Goal: Information Seeking & Learning: Learn about a topic

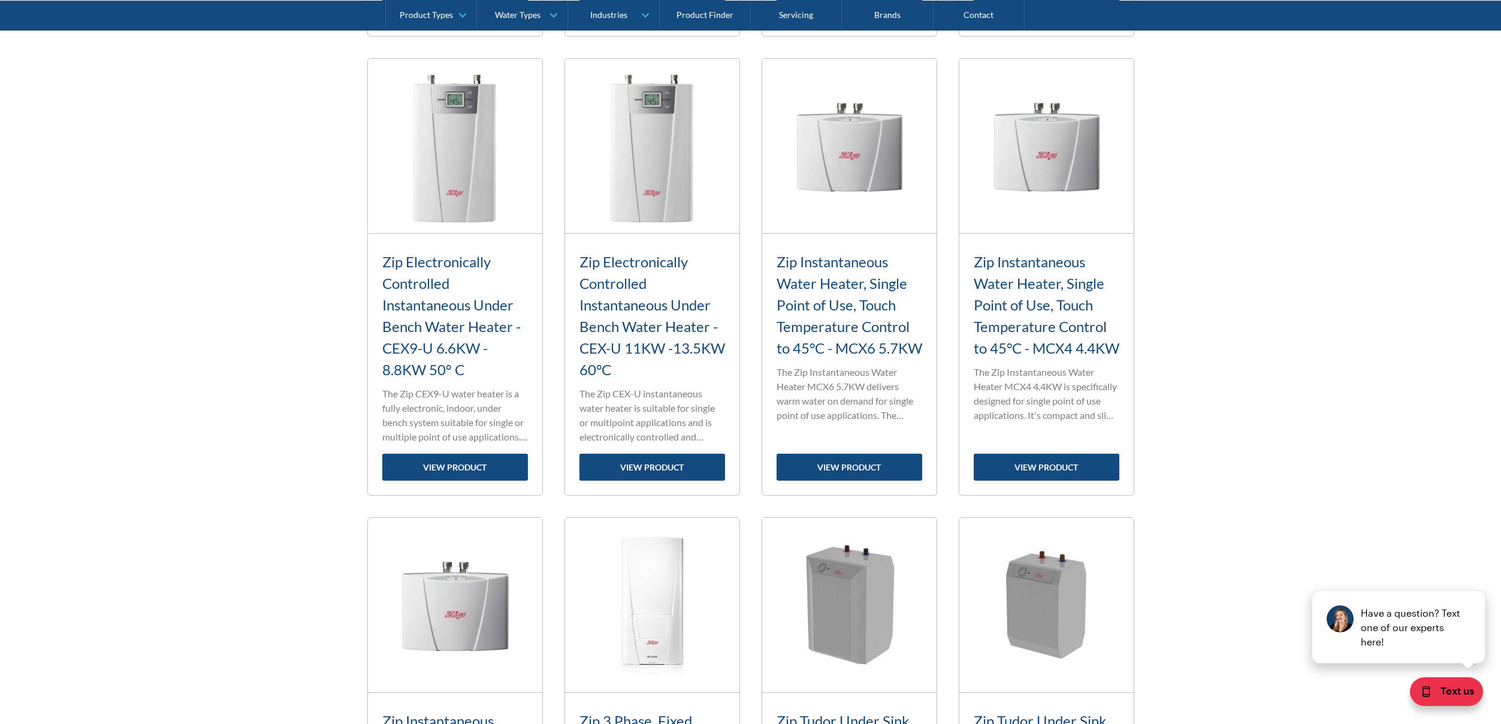
scroll to position [1275, 0]
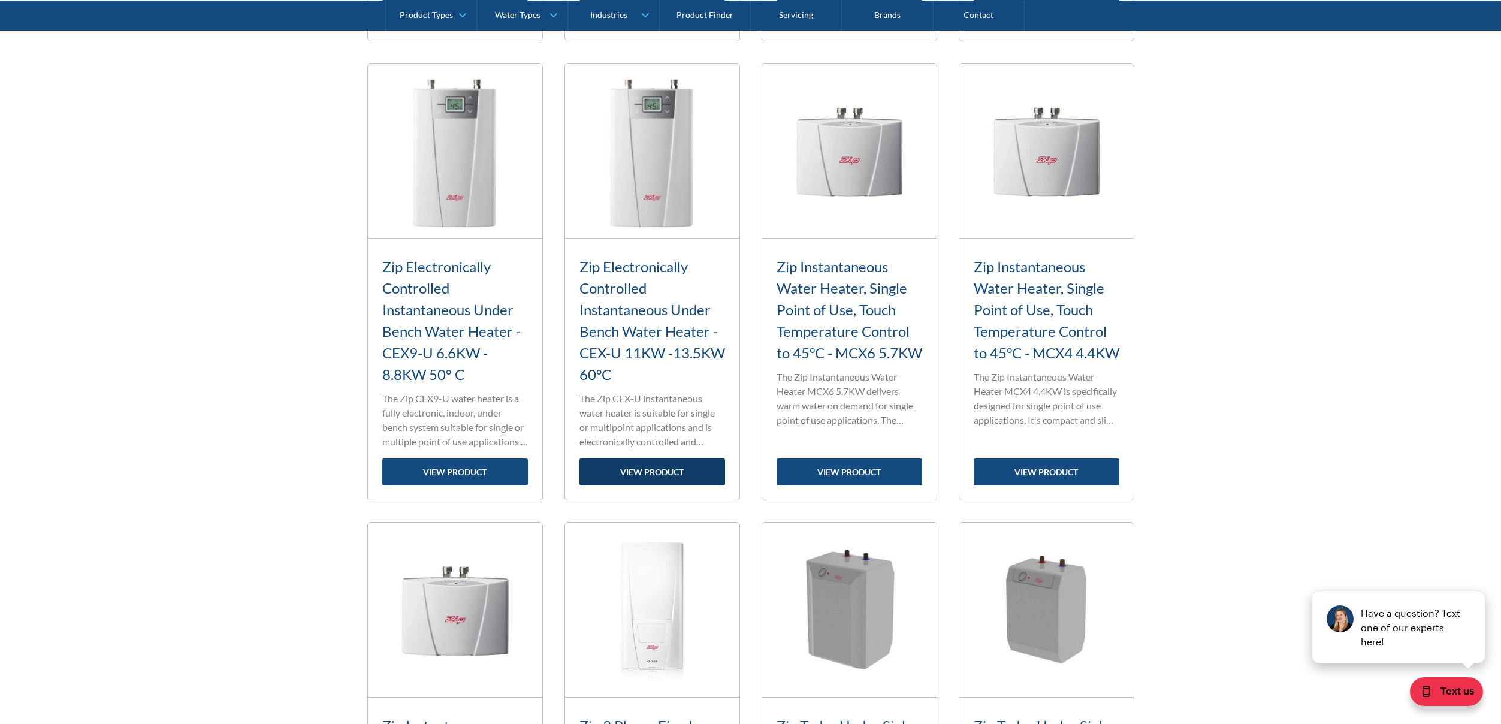
click at [647, 472] on link "view product" at bounding box center [652, 471] width 146 height 27
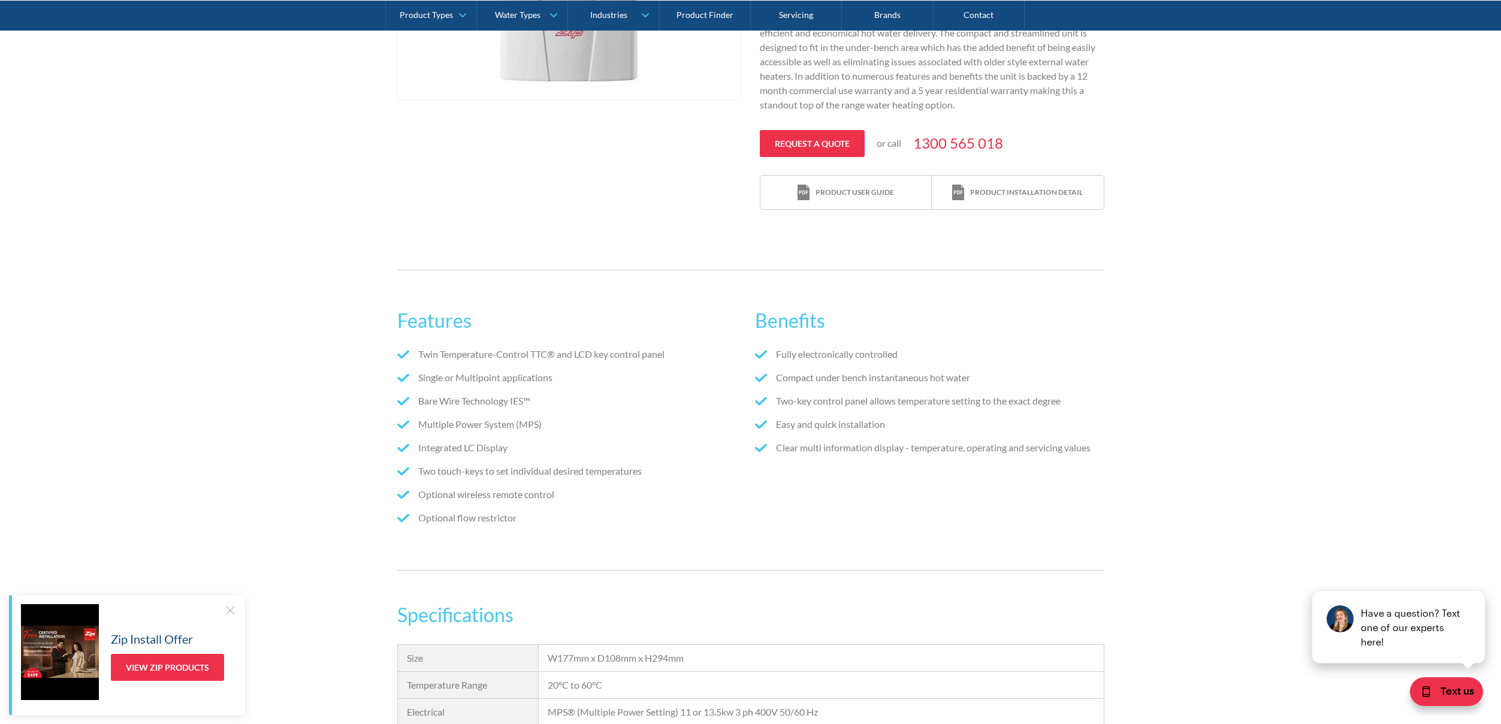
scroll to position [422, 0]
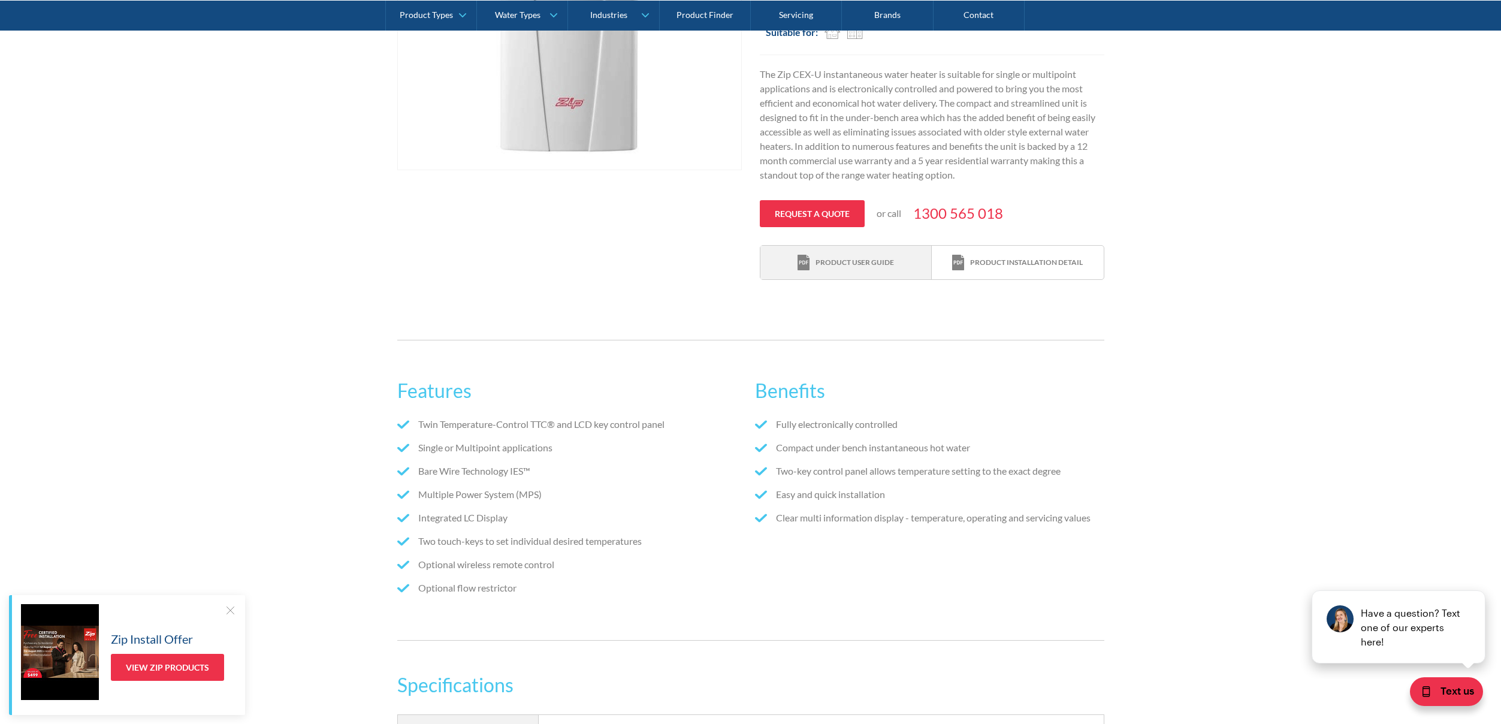
click at [833, 259] on div "Product user guide" at bounding box center [854, 262] width 78 height 11
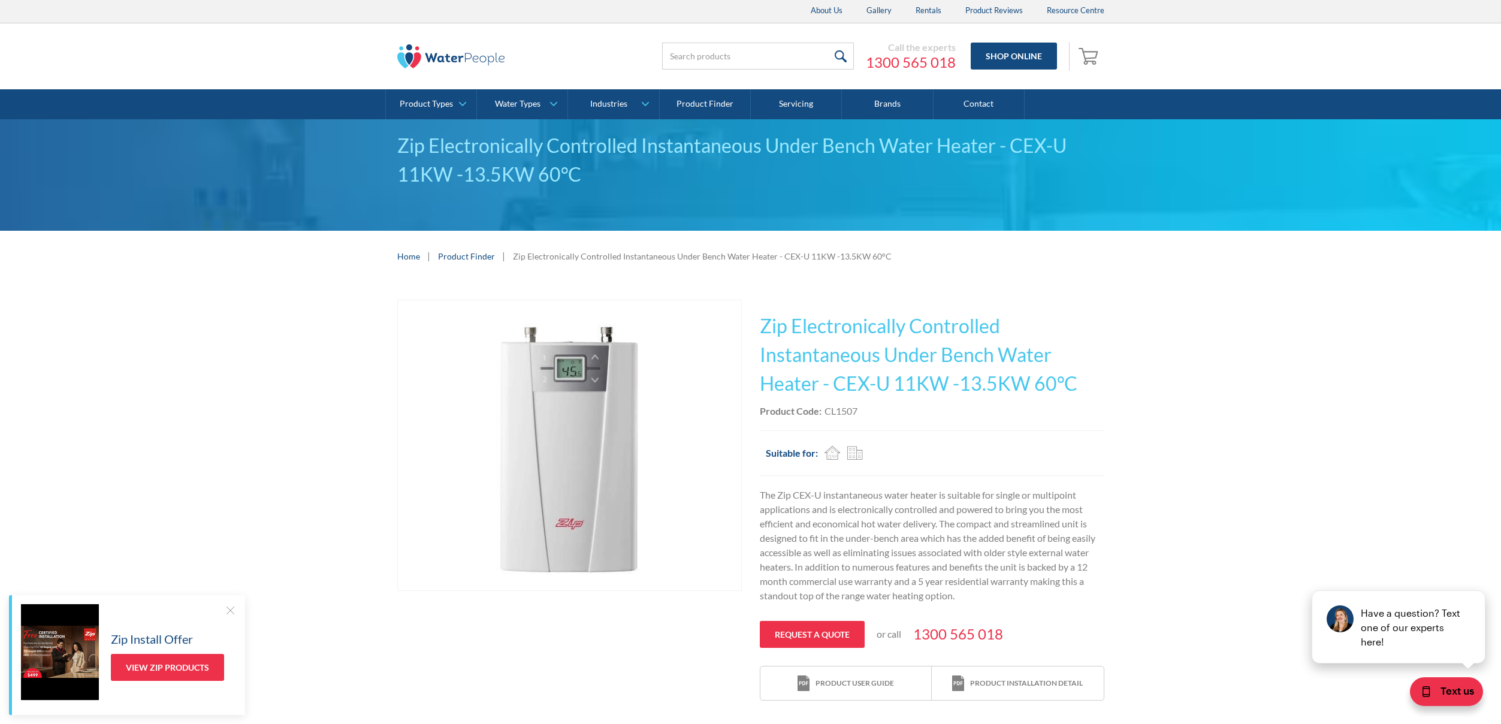
scroll to position [0, 0]
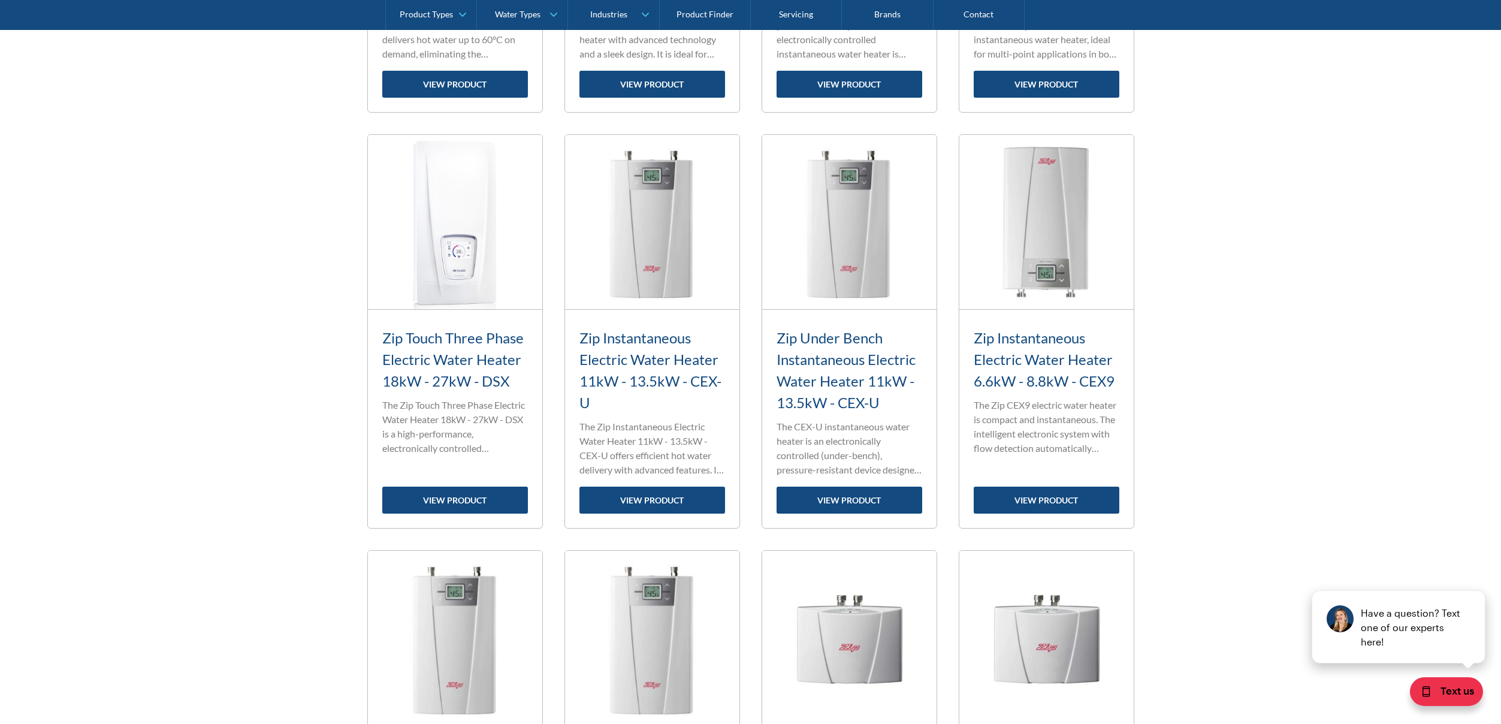
scroll to position [786, 0]
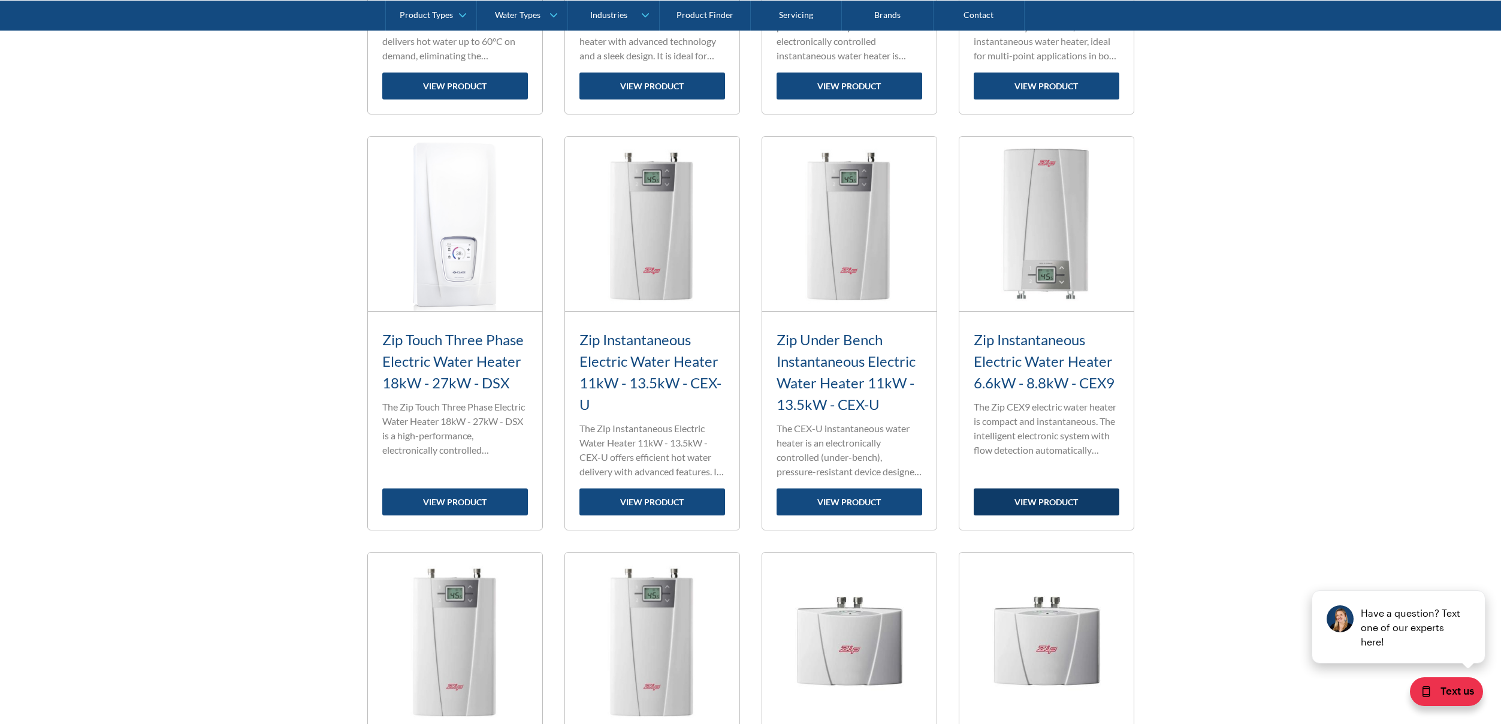
click at [1075, 495] on link "view product" at bounding box center [1047, 501] width 146 height 27
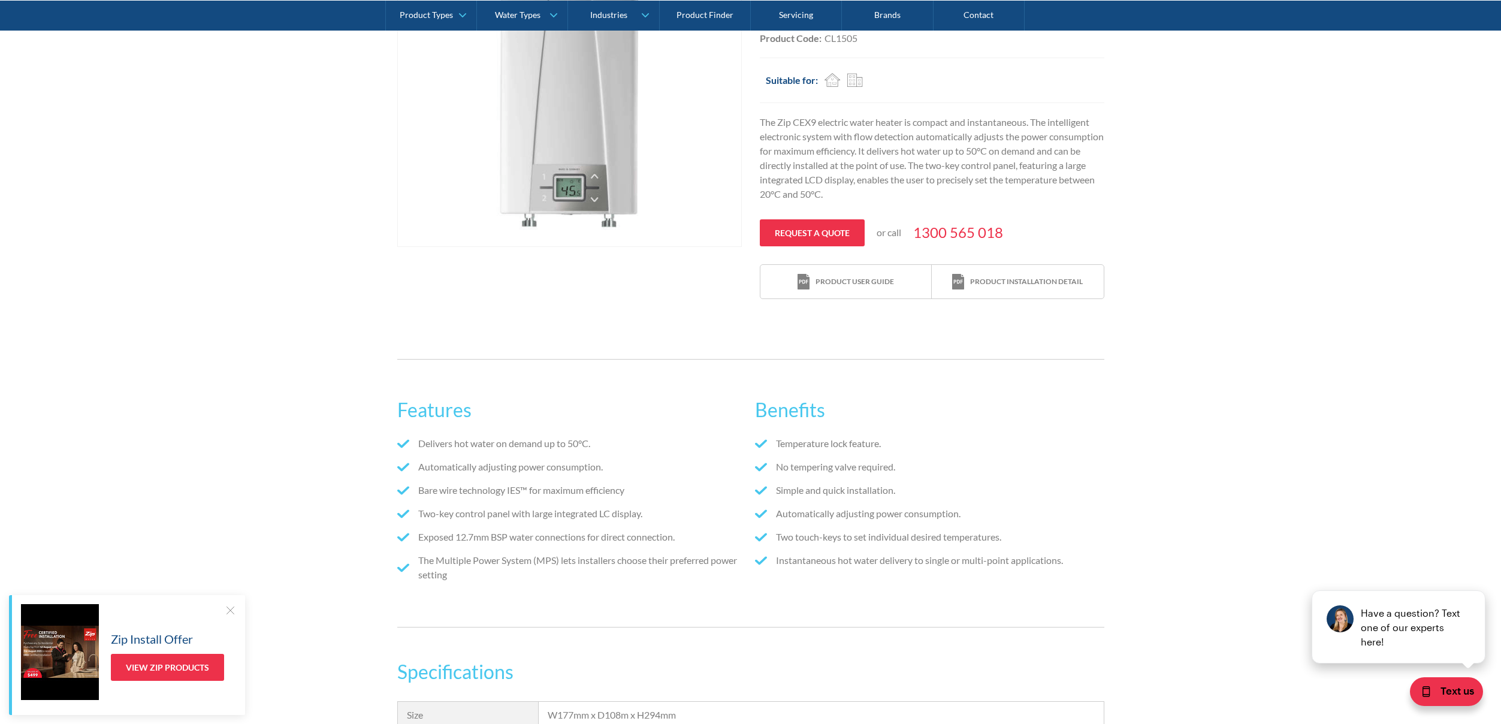
scroll to position [326, 0]
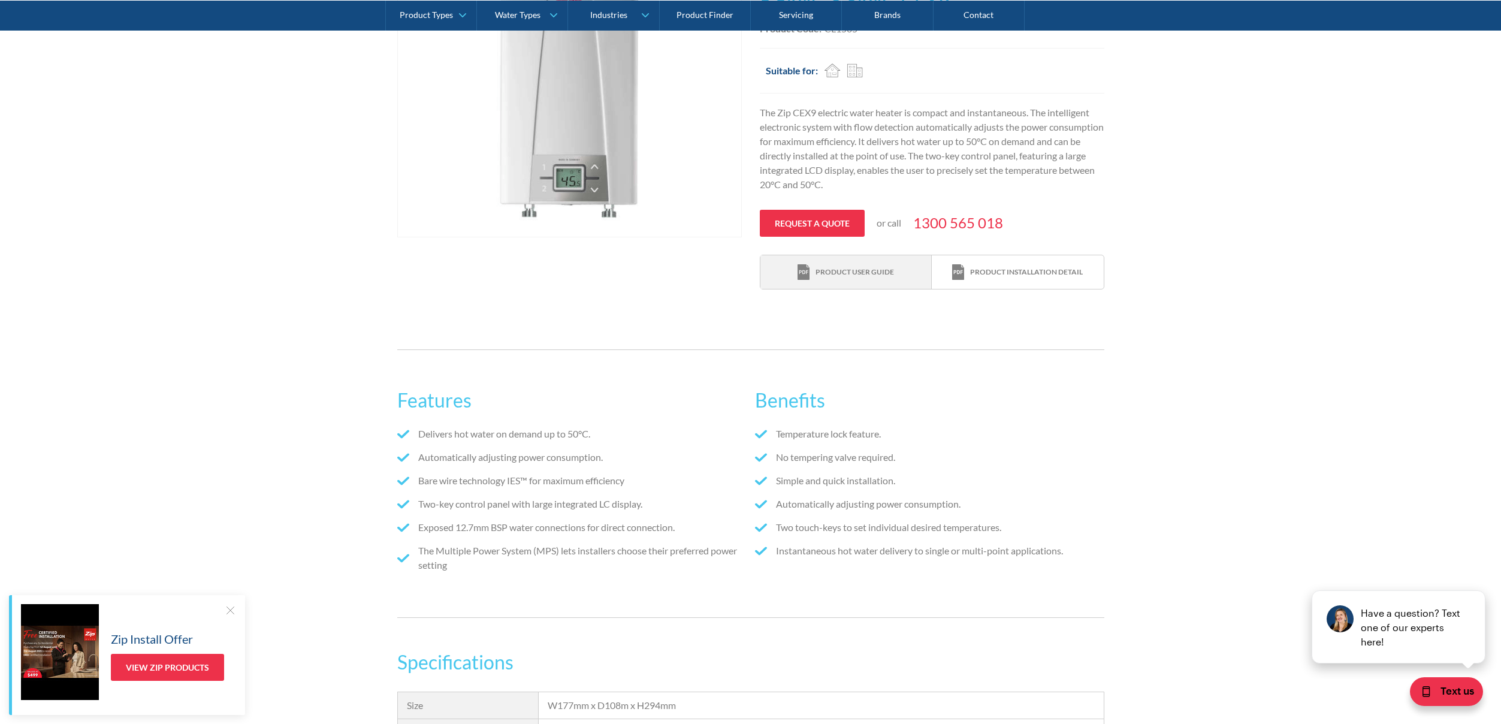
click at [827, 270] on div "Product user guide" at bounding box center [854, 272] width 78 height 11
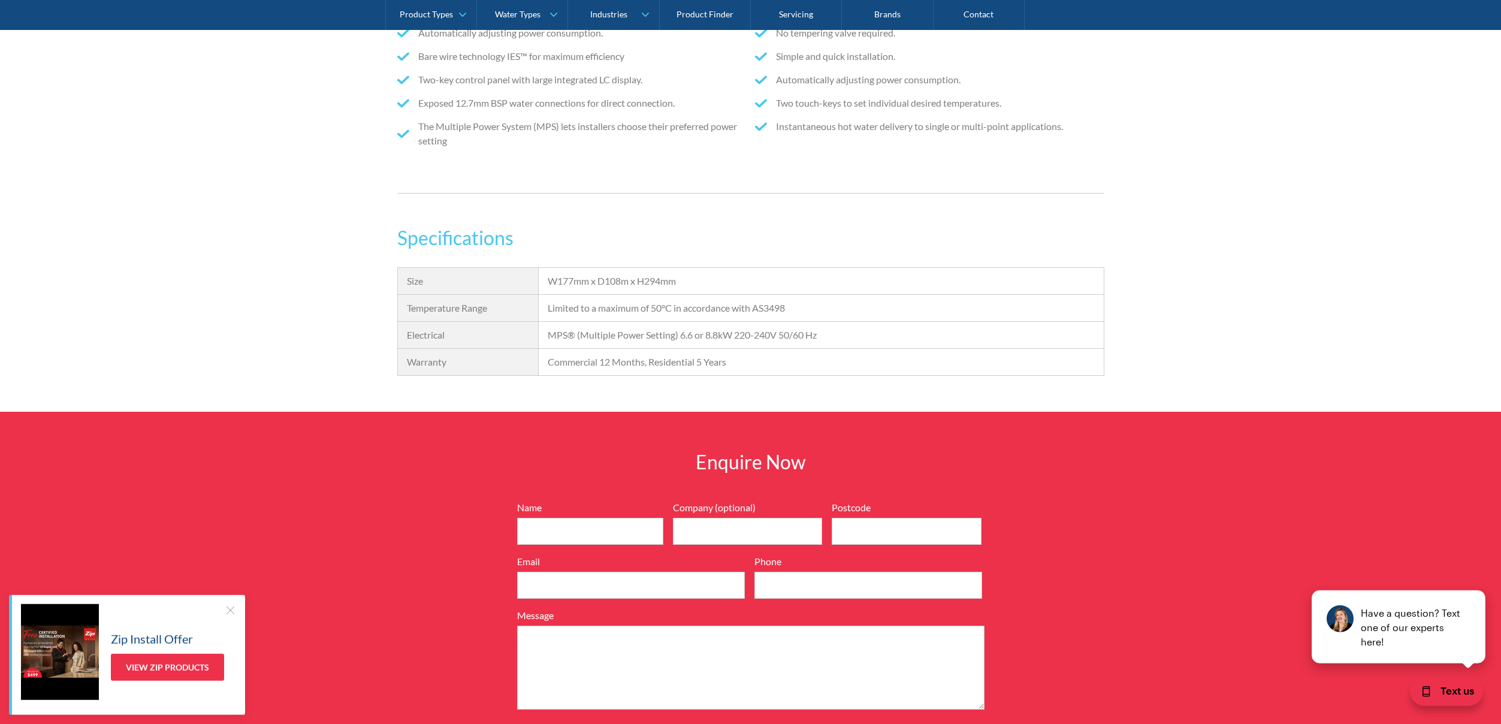
scroll to position [537, 0]
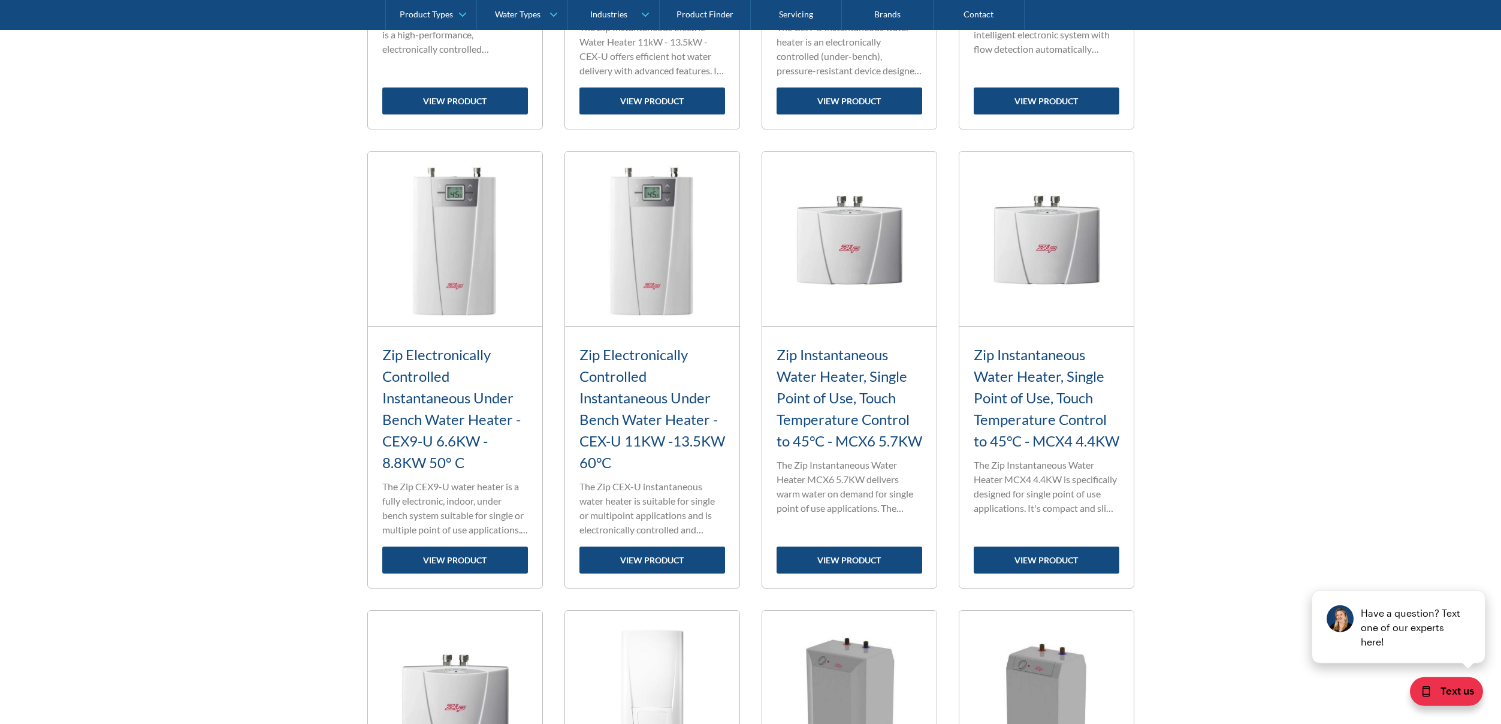
scroll to position [1189, 0]
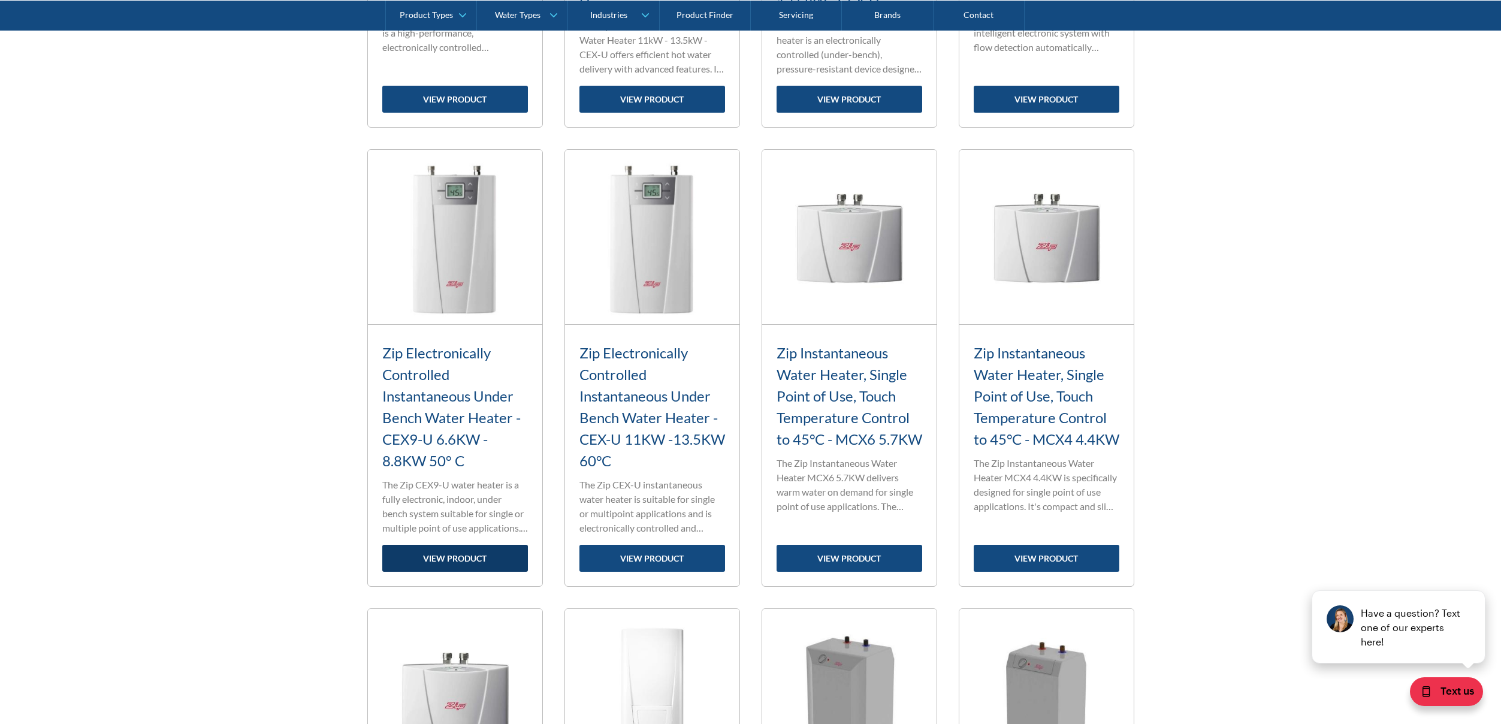
click at [442, 554] on link "view product" at bounding box center [455, 558] width 146 height 27
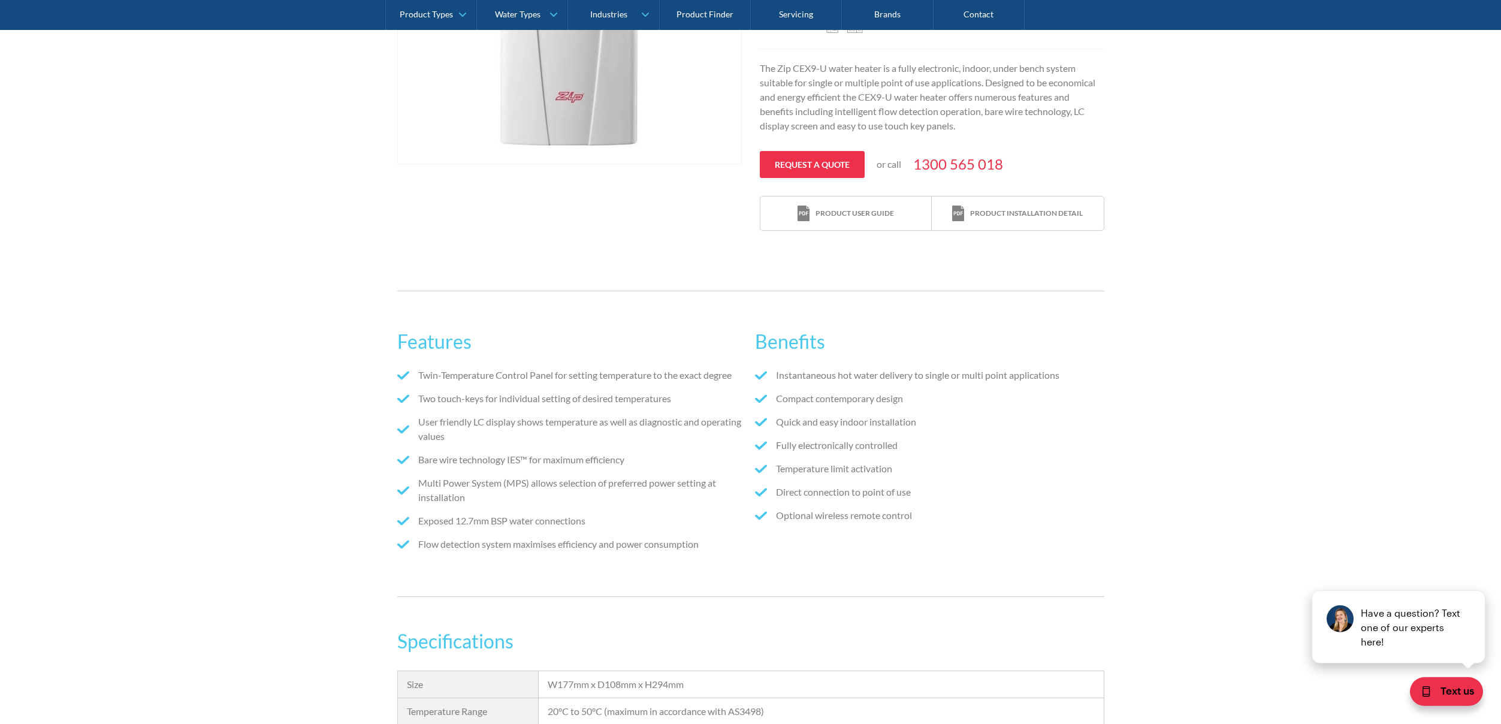
scroll to position [431, 0]
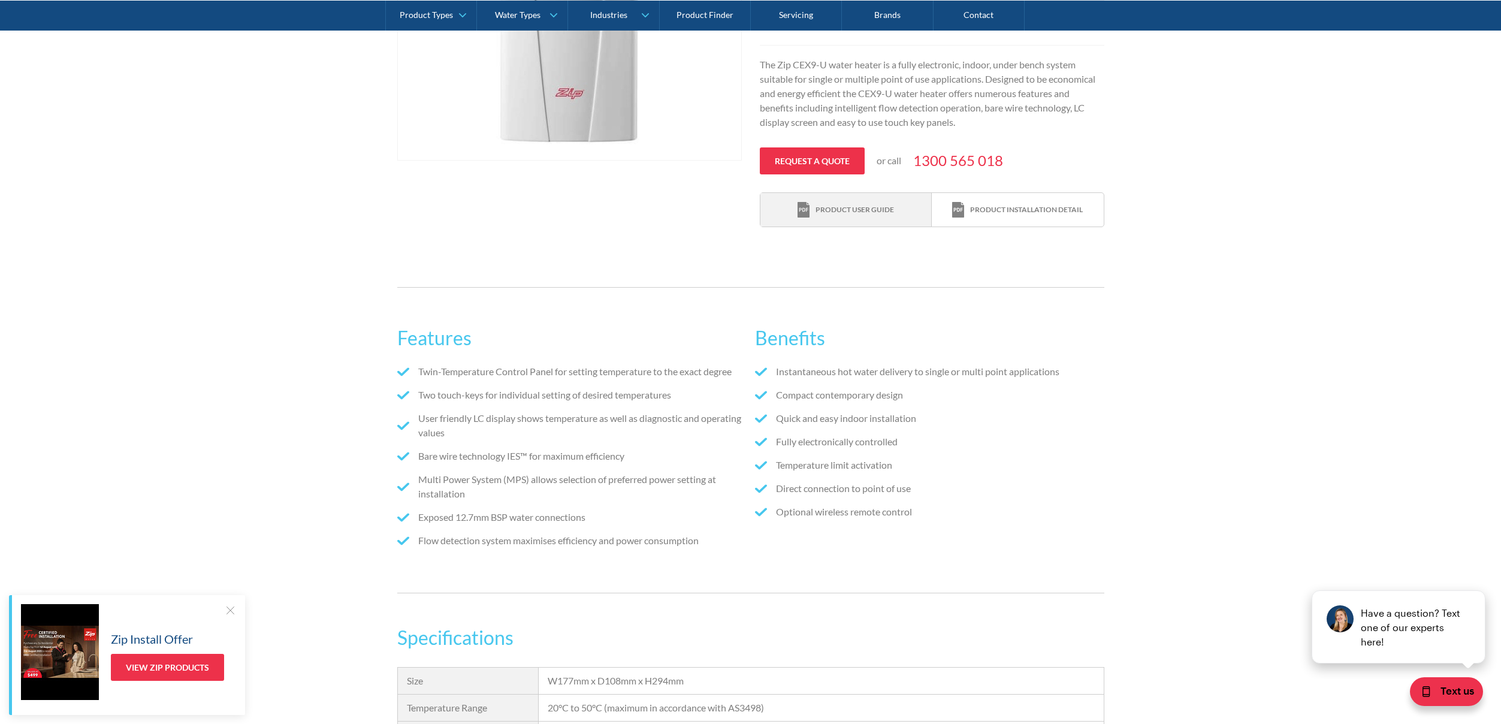
click at [838, 208] on div "Product user guide" at bounding box center [854, 209] width 78 height 11
click at [161, 669] on link "View Zip Products" at bounding box center [167, 667] width 113 height 27
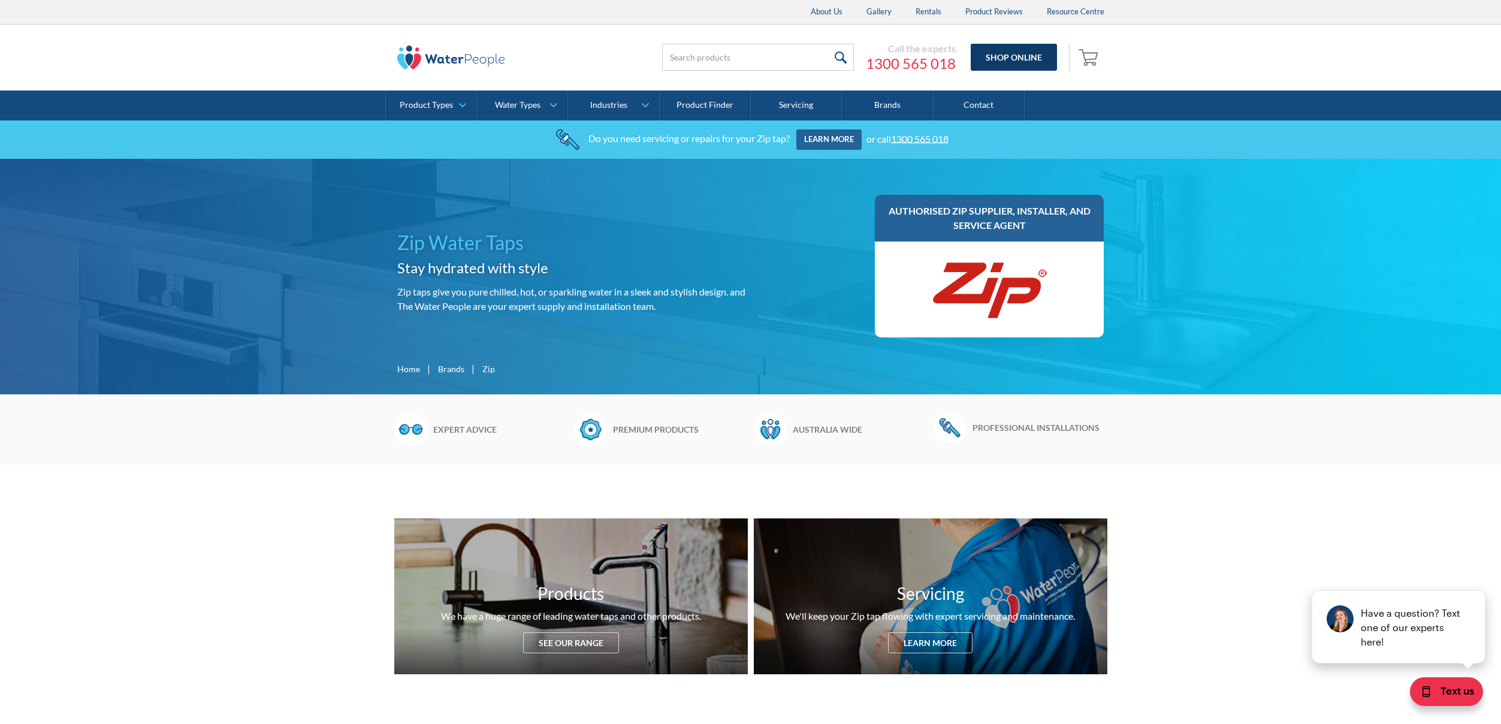
click at [999, 54] on link "Shop Online" at bounding box center [1014, 57] width 86 height 27
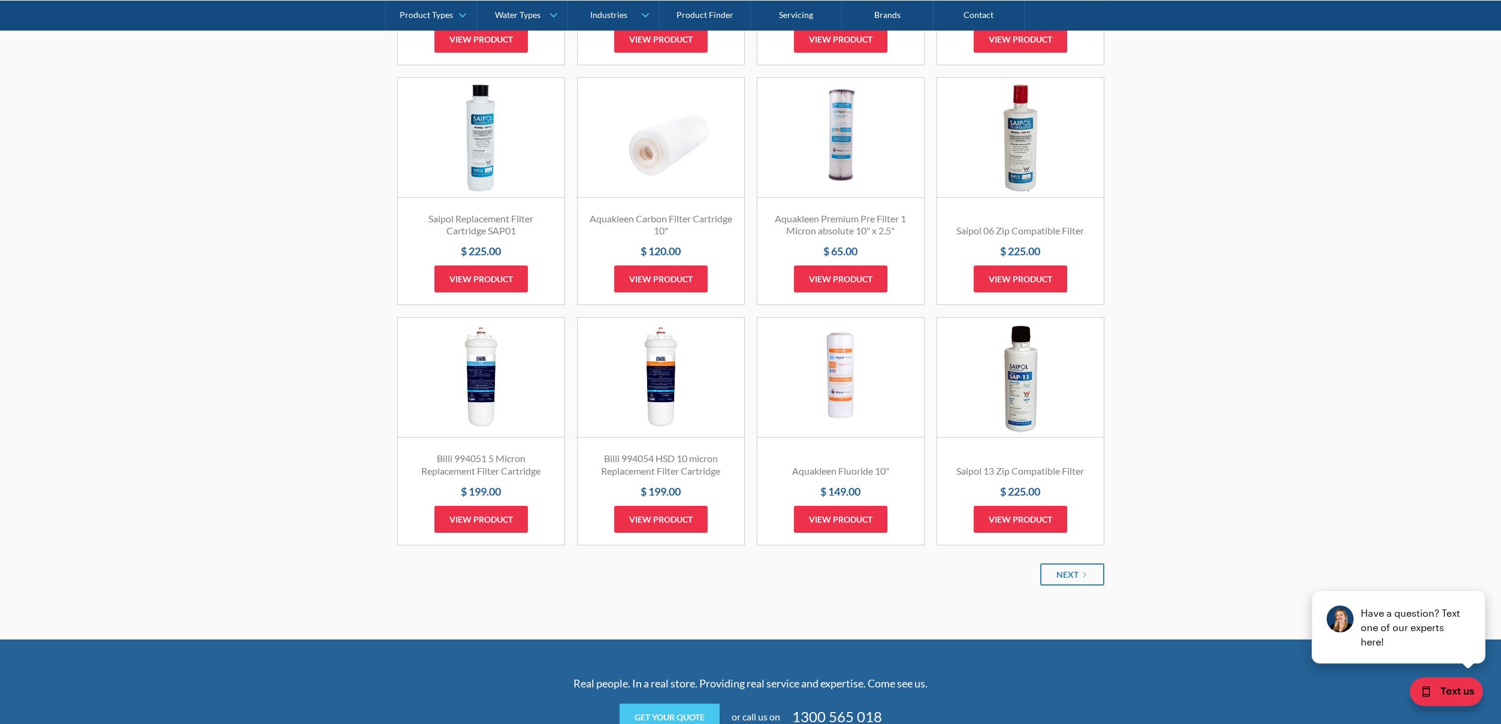
scroll to position [1380, 0]
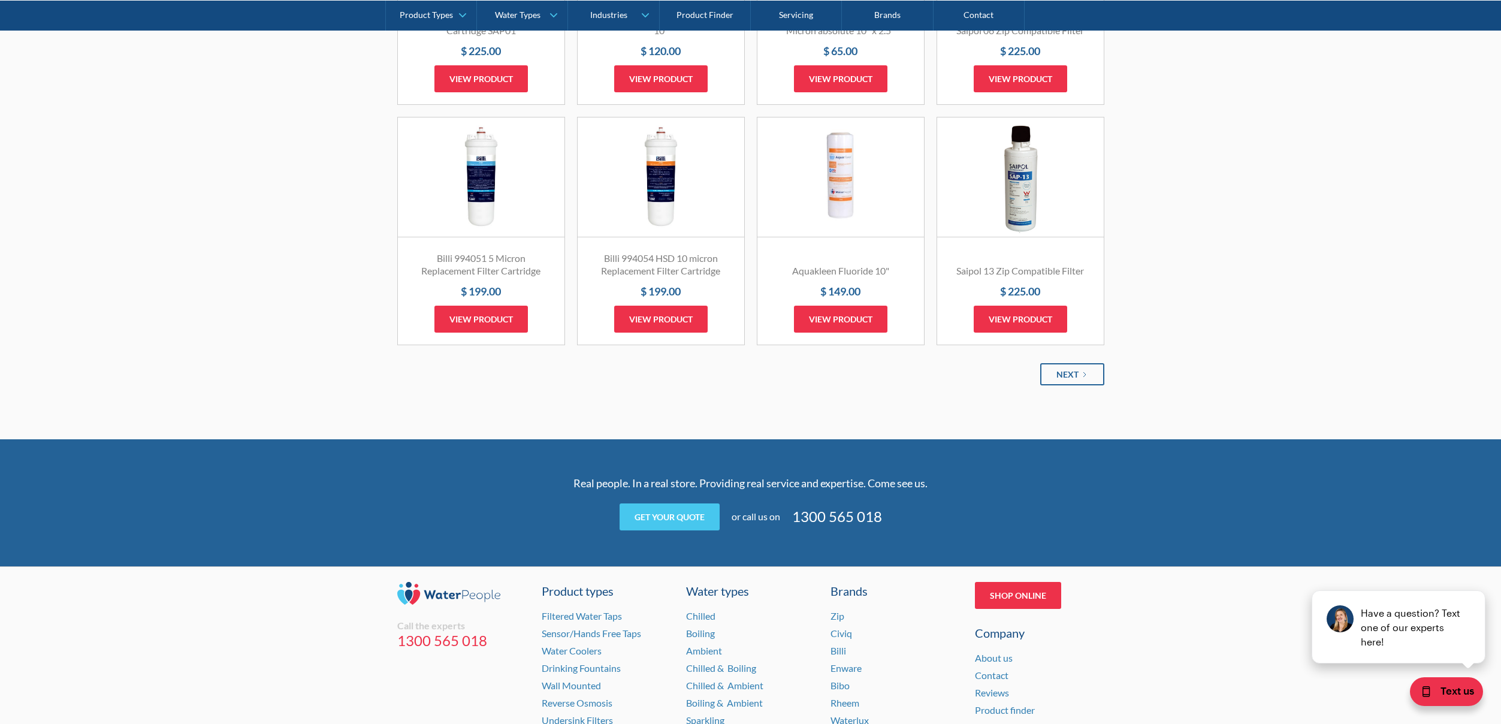
click at [1069, 377] on div "Next" at bounding box center [1067, 374] width 22 height 13
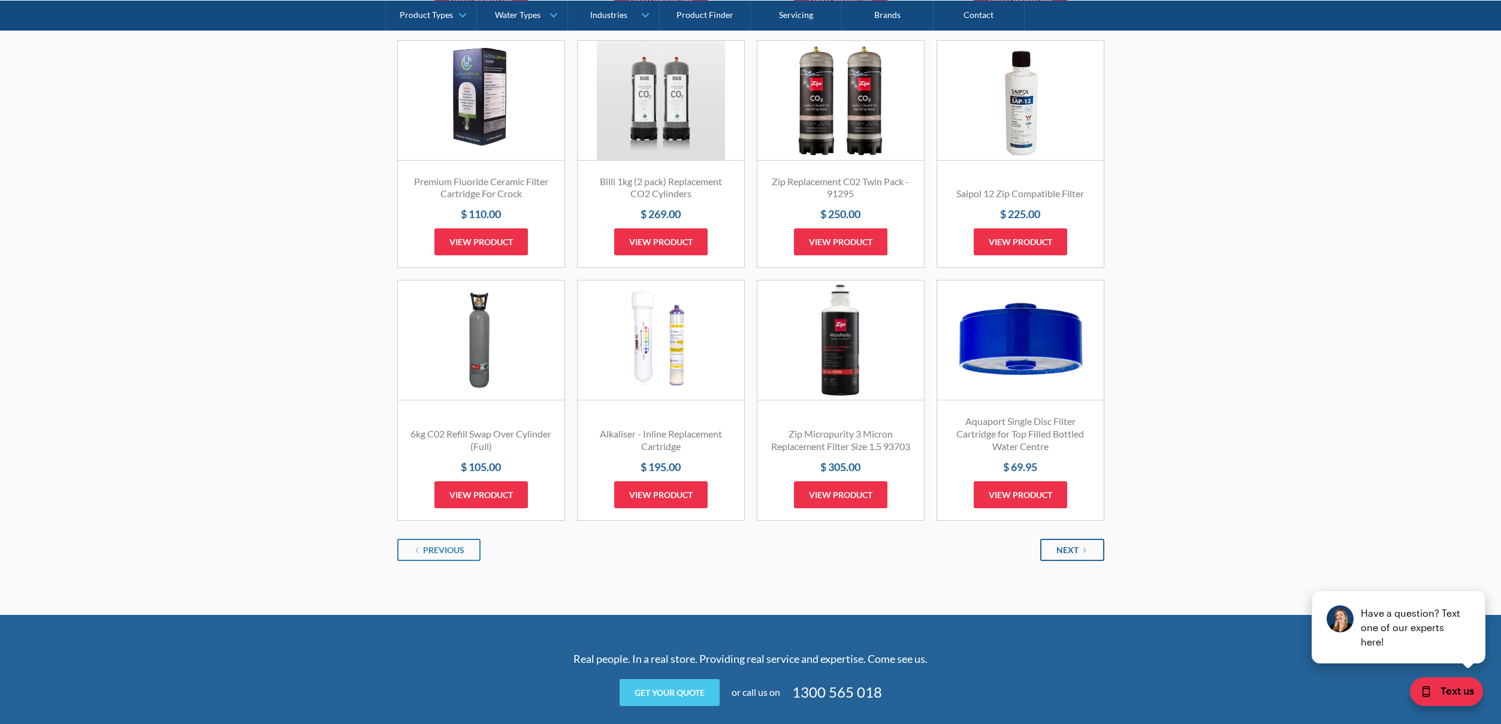
click at [1058, 550] on div "Next" at bounding box center [1067, 549] width 22 height 13
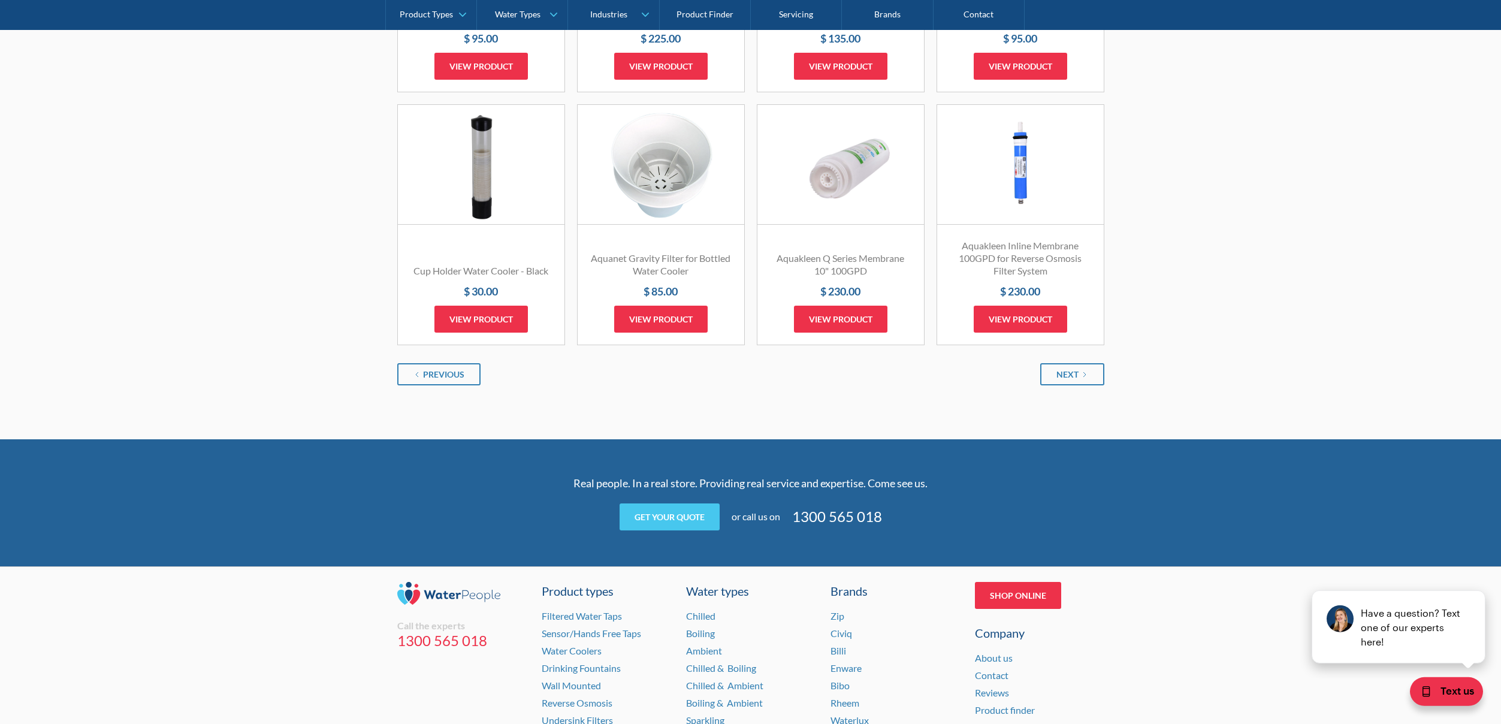
scroll to position [1419, 0]
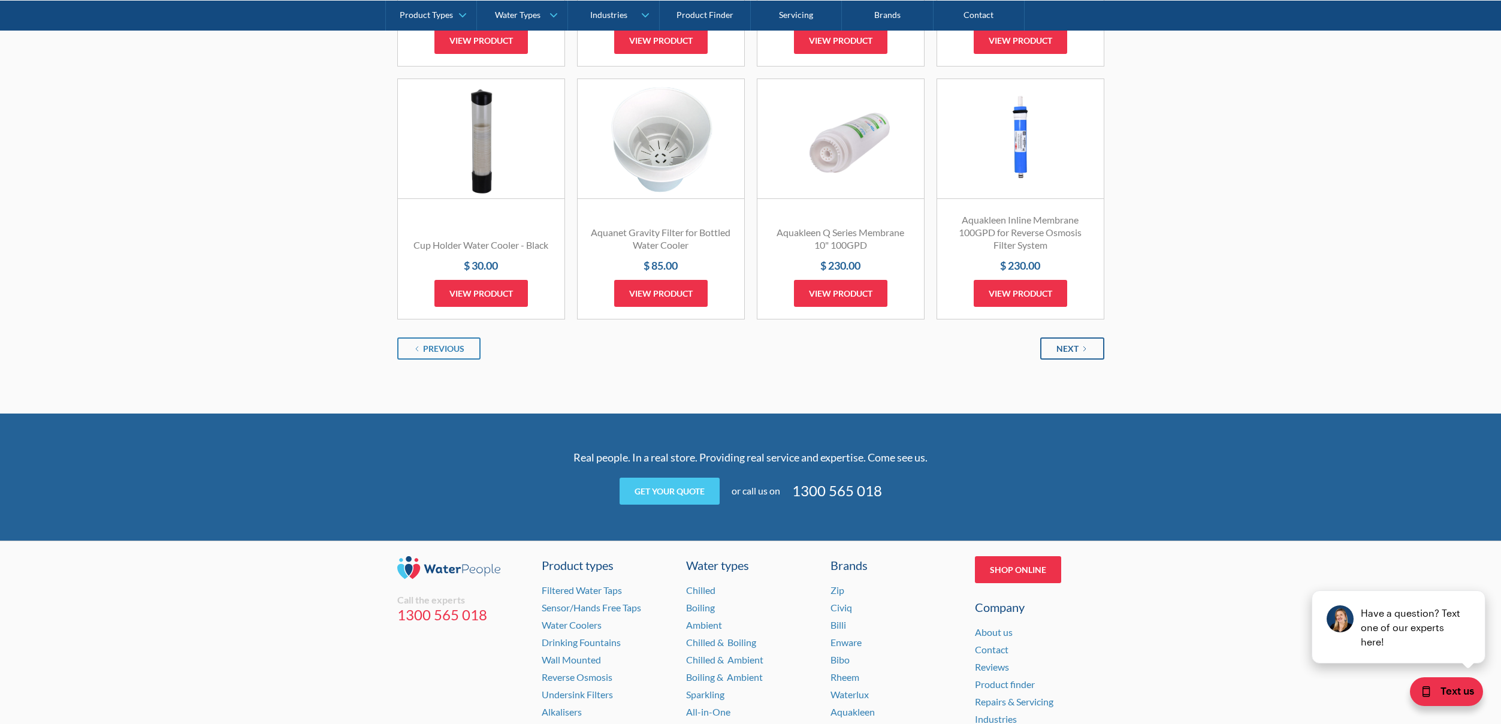
click at [1066, 346] on div "Next" at bounding box center [1067, 348] width 22 height 13
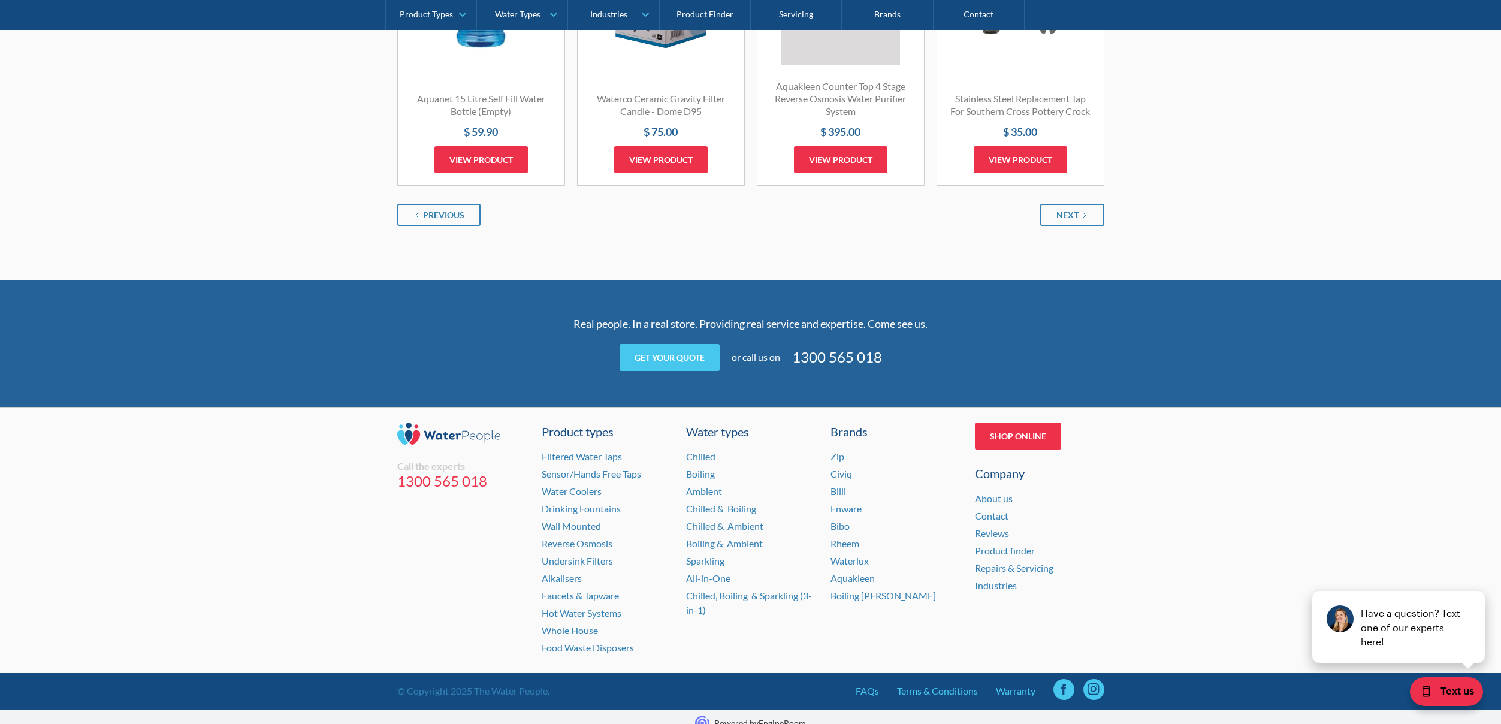
scroll to position [1578, 0]
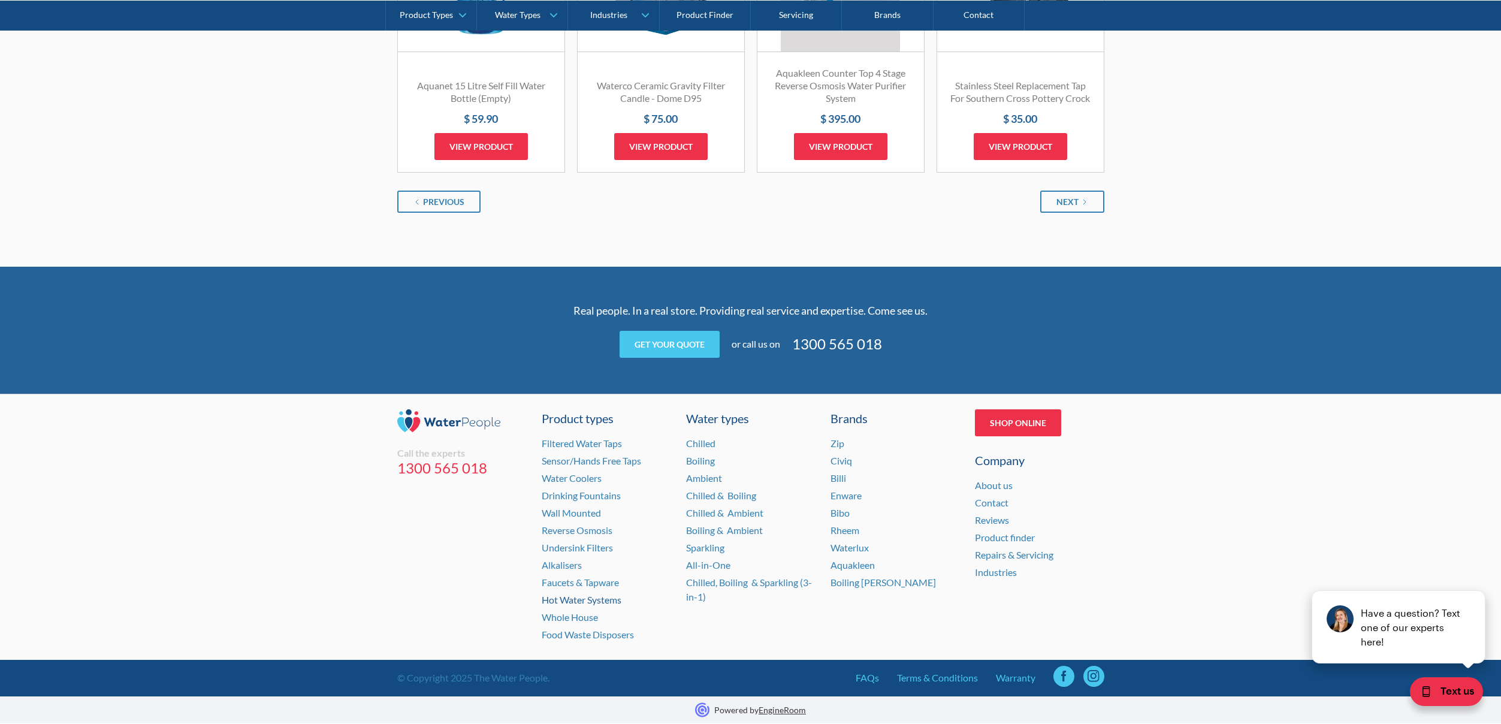
click at [573, 600] on link "Hot Water Systems" at bounding box center [582, 599] width 80 height 11
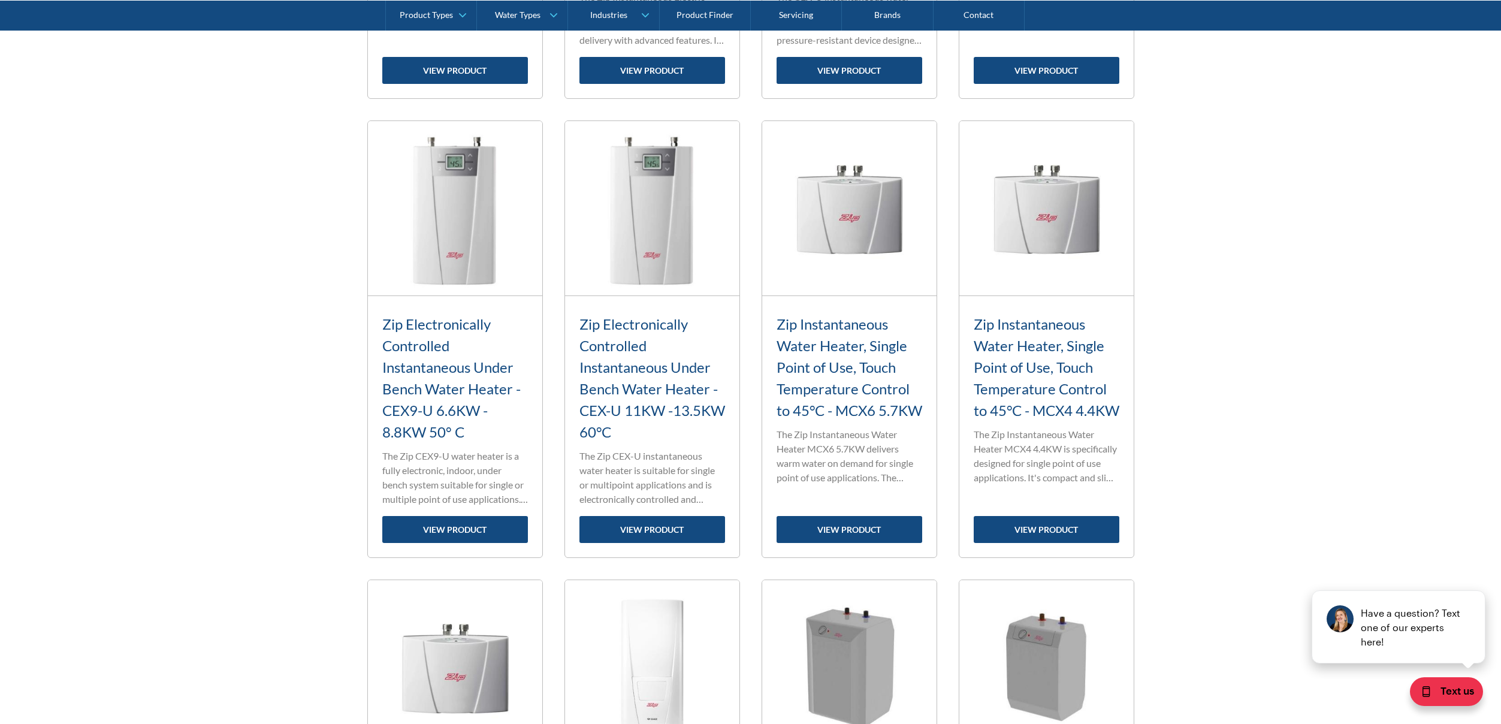
scroll to position [1227, 0]
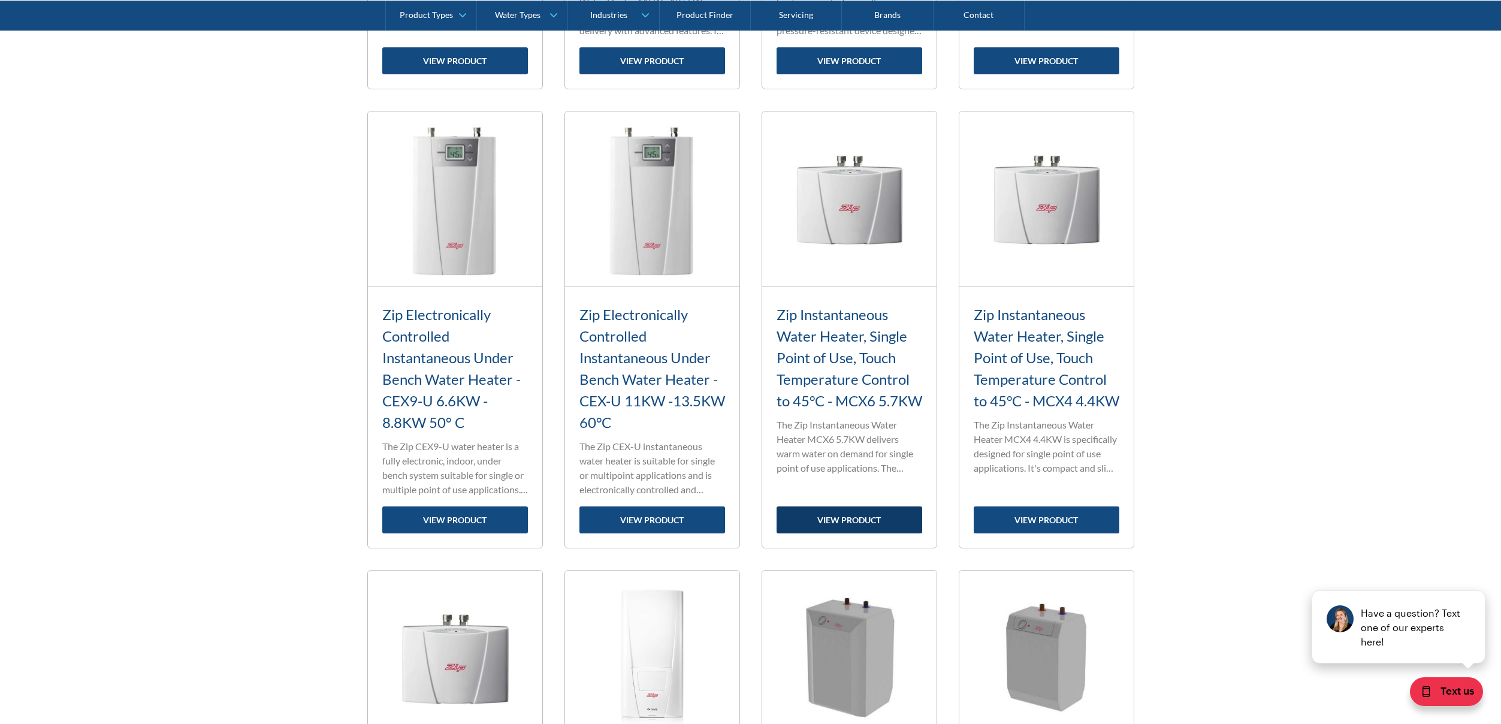
click at [848, 521] on link "view product" at bounding box center [849, 519] width 146 height 27
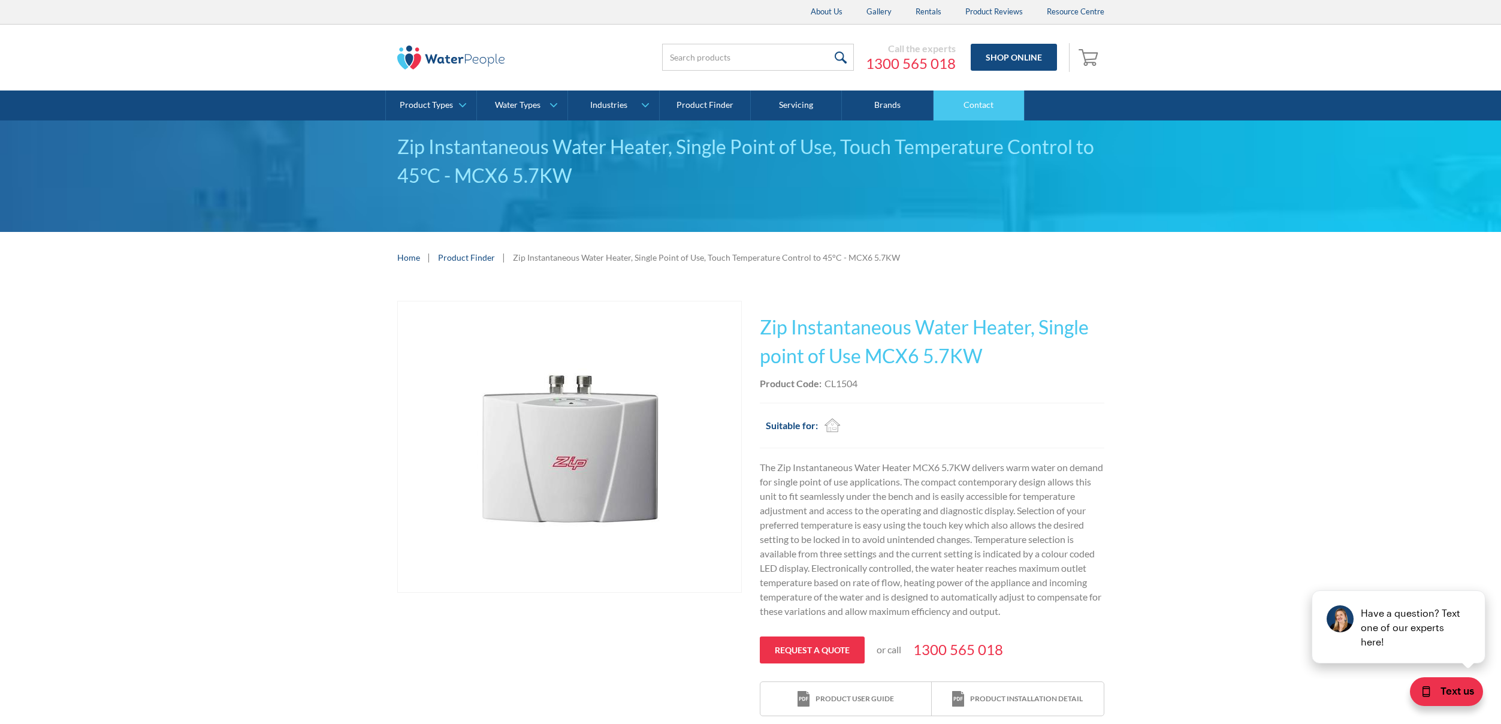
click at [968, 105] on link "Contact" at bounding box center [978, 105] width 91 height 30
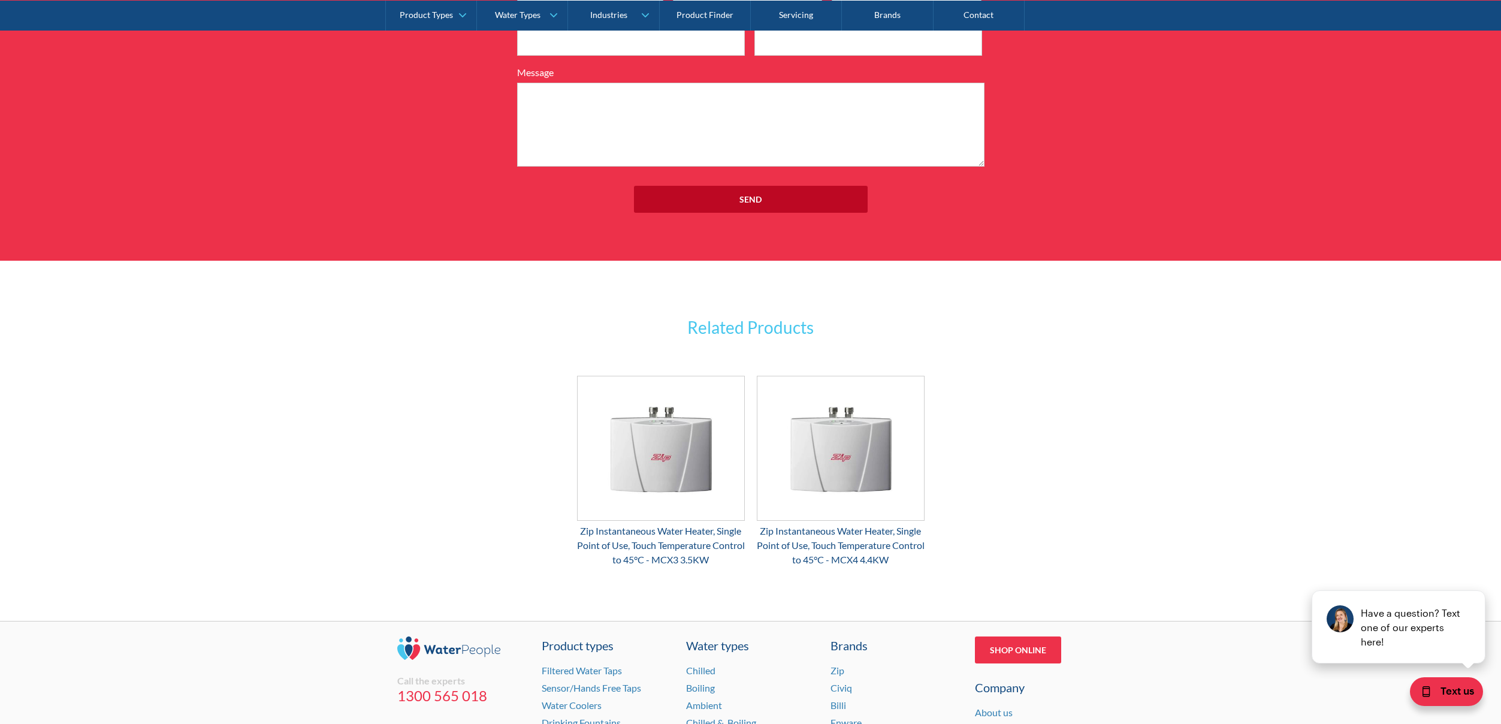
scroll to position [1621, 0]
